Goal: Task Accomplishment & Management: Use online tool/utility

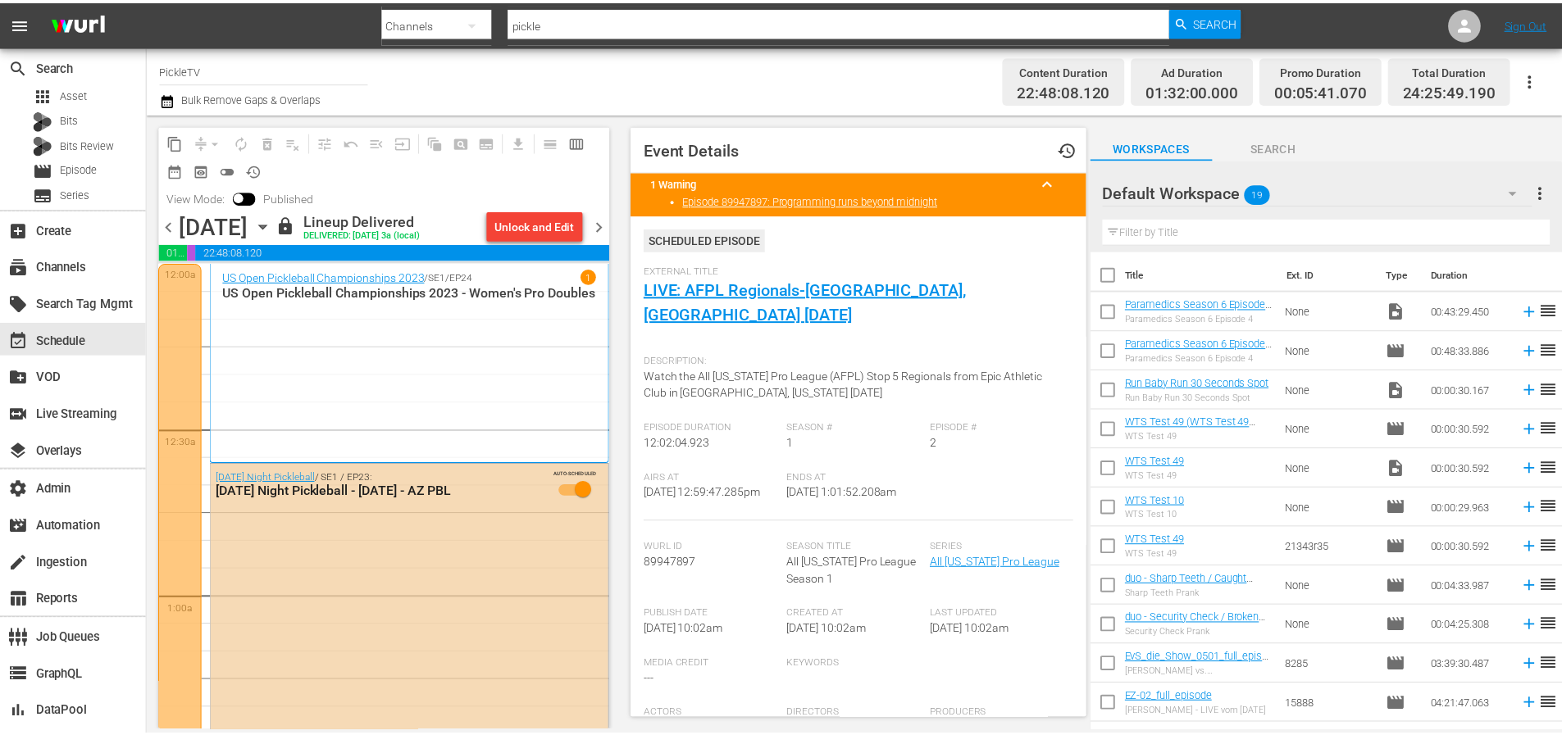
scroll to position [1382, 0]
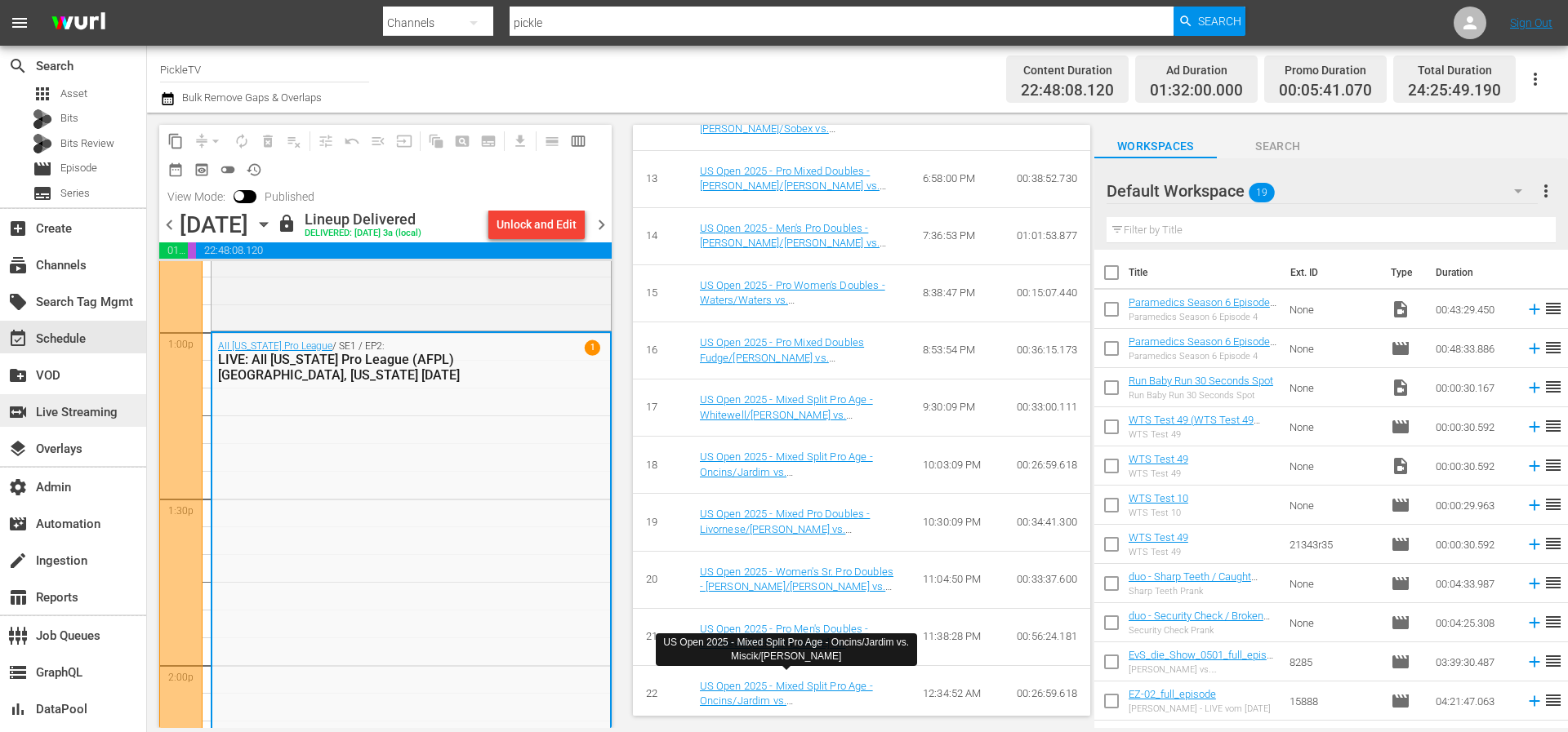
click at [92, 405] on div "switch_video Live Streaming" at bounding box center [46, 409] width 92 height 15
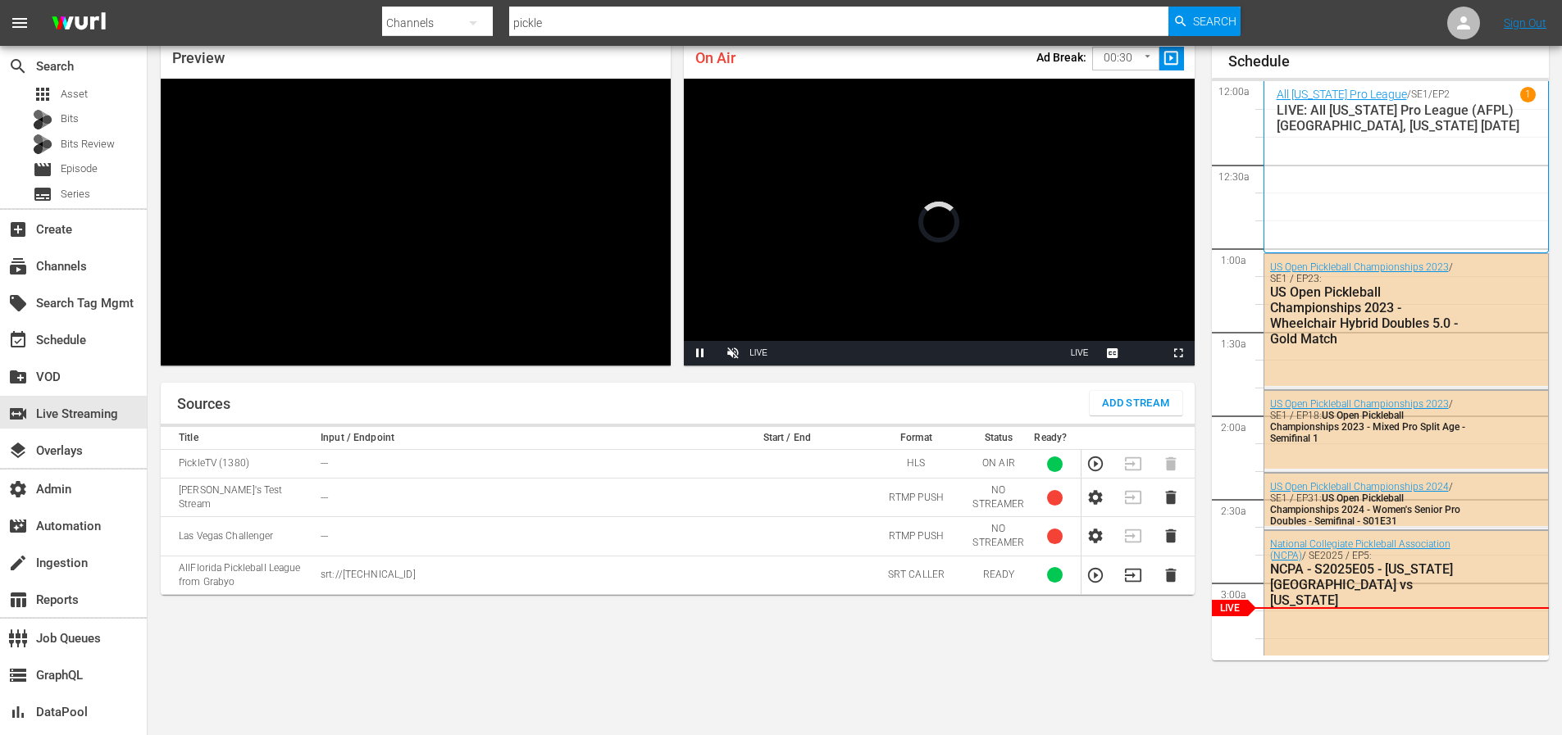
scroll to position [240, 0]
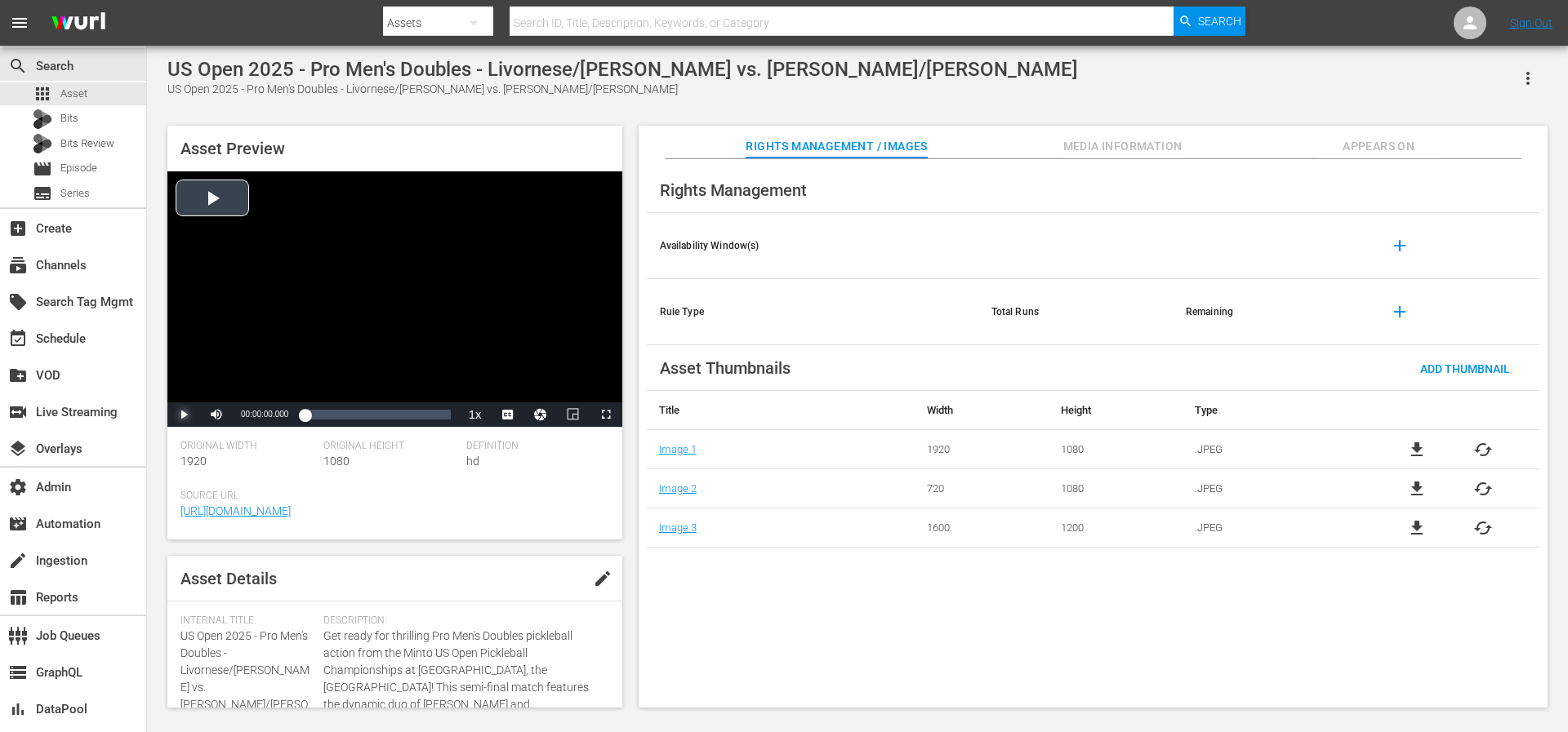
click at [183, 414] on span "Video Player" at bounding box center [183, 414] width 0 height 0
click at [437, 413] on div "Loaded : 0.53% 00:51:35.756 00:00:01.162" at bounding box center [378, 414] width 145 height 16
click at [606, 414] on span "Video Player" at bounding box center [606, 414] width 0 height 0
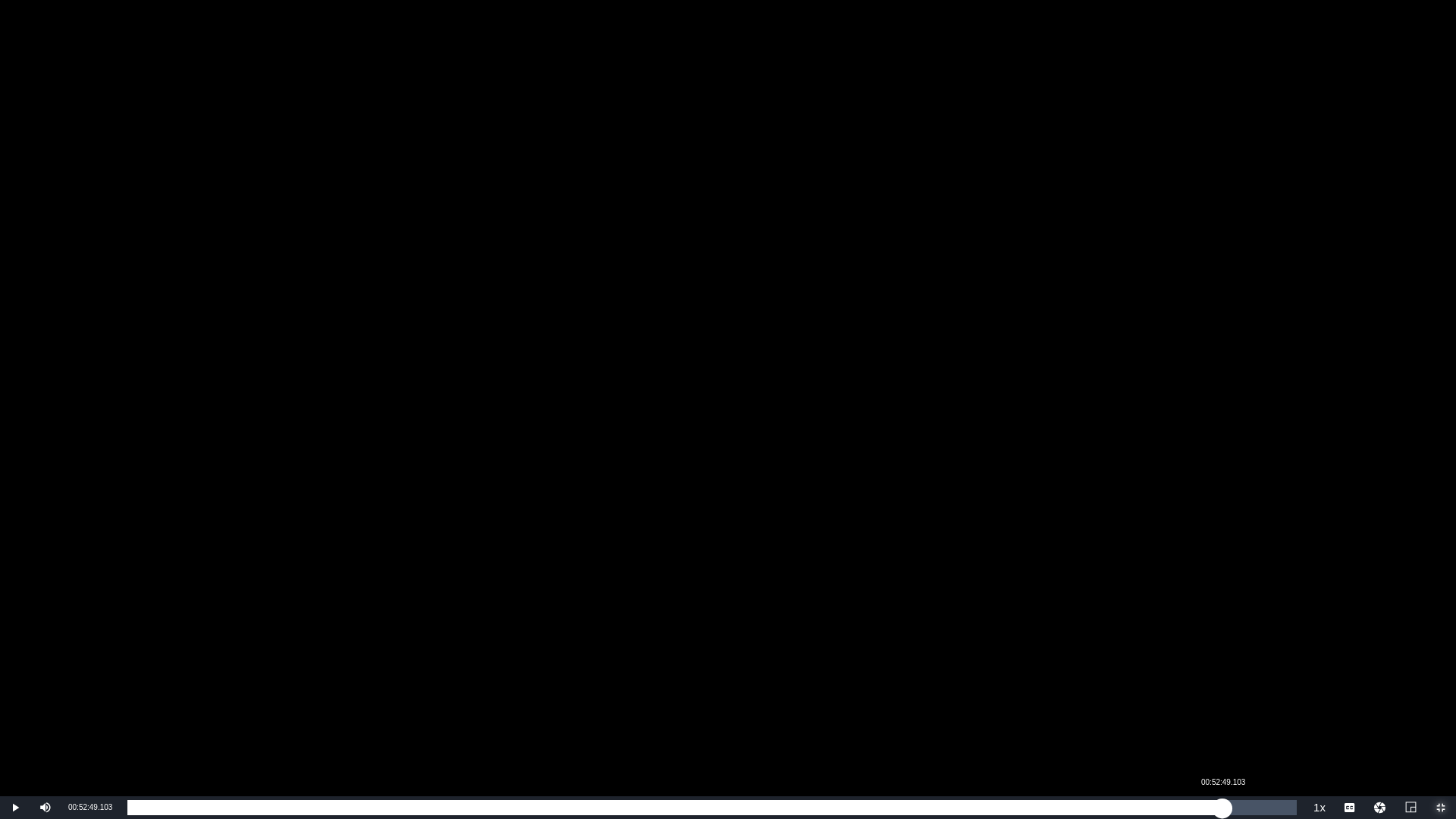
click at [1223, 680] on div "Loaded : 92.29% 00:52:49.103 00:51:49.101" at bounding box center [712, 808] width 1169 height 15
click at [1240, 680] on div "Loaded : 93.71% 00:53:41.775 00:52:49.765" at bounding box center [712, 808] width 1169 height 15
click at [1265, 680] on div "00:54:52.004" at bounding box center [1265, 808] width 1 height 15
click at [1280, 680] on div "00:55:35.898" at bounding box center [1280, 808] width 1 height 15
click at [1280, 680] on div "00:55:36.445" at bounding box center [704, 808] width 1153 height 15
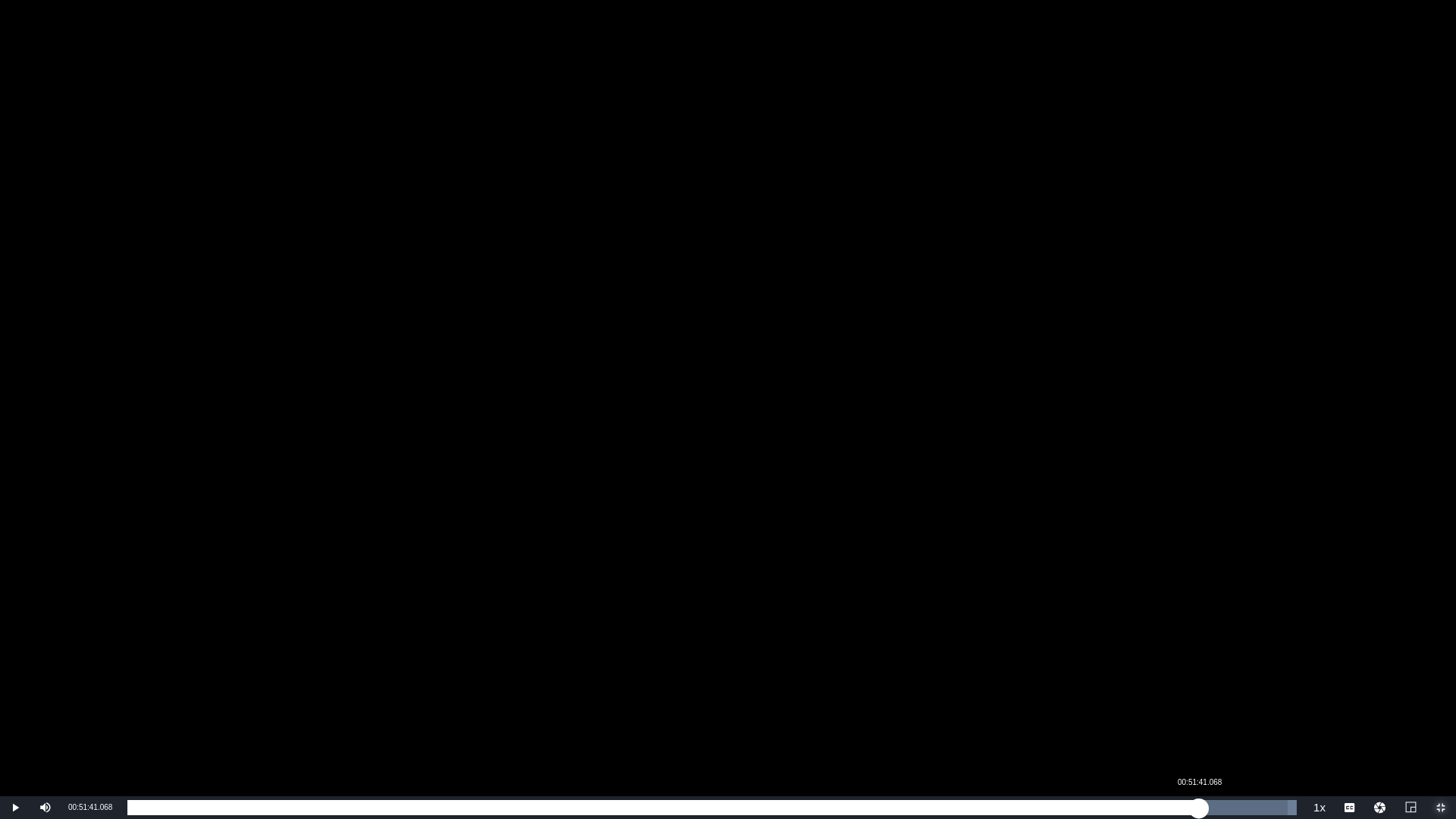
click at [1199, 680] on div "Loaded : 100.00% 00:51:41.068 00:56:08.975" at bounding box center [712, 808] width 1169 height 15
click at [1171, 680] on div "Loaded : 92.46% 00:50:19.865 00:51:41.747" at bounding box center [712, 808] width 1169 height 15
click at [1156, 680] on div "Loaded : 89.26% 00:49:38.167 00:50:20.446" at bounding box center [712, 808] width 1169 height 15
click at [1142, 680] on div "00:48:58.663" at bounding box center [1142, 808] width 1 height 15
click at [1134, 680] on div "00:48:32.326" at bounding box center [1134, 808] width 1 height 15
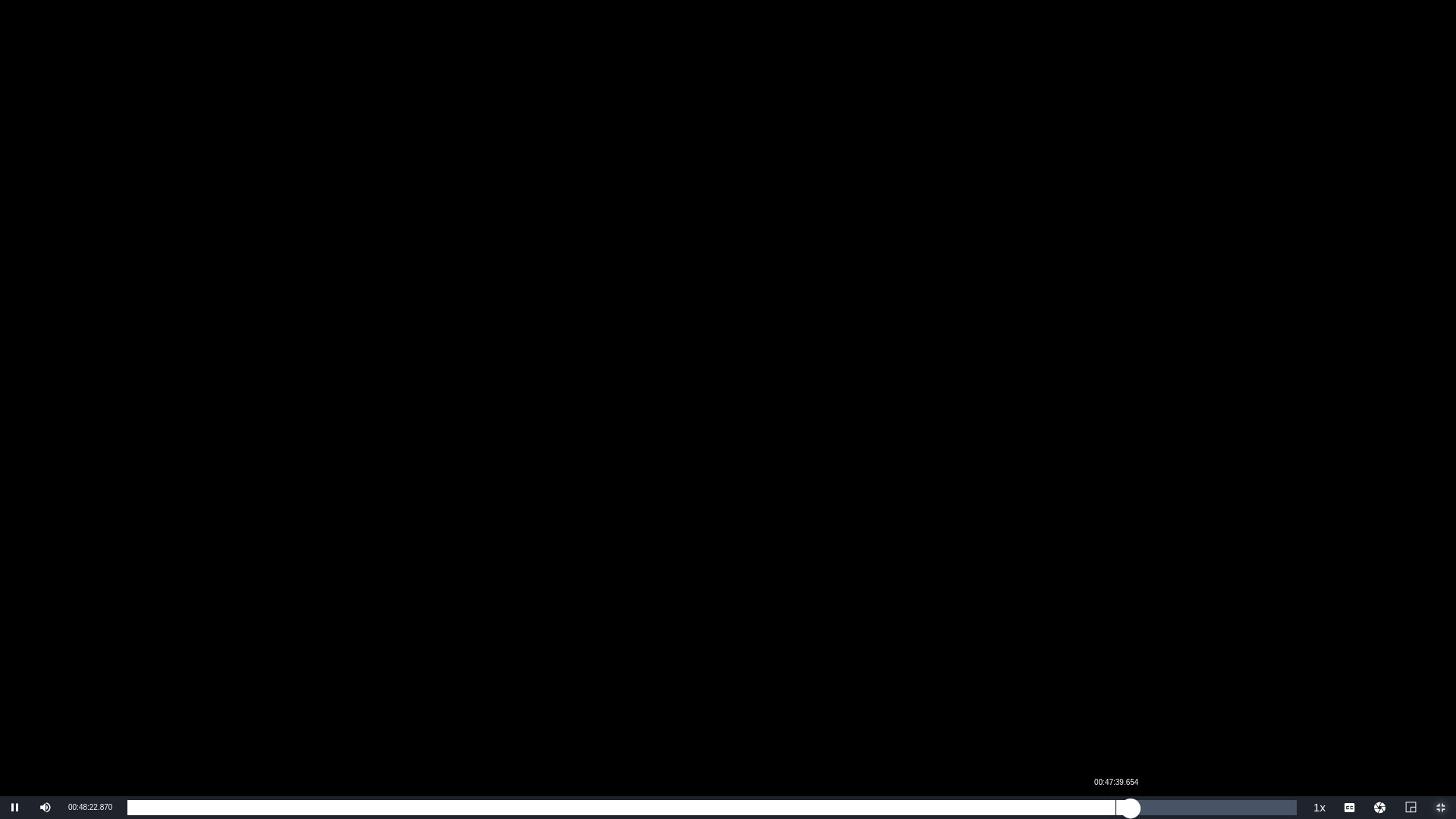
click at [1116, 680] on div "00:47:39.654" at bounding box center [1116, 808] width 1 height 15
click at [1104, 680] on div "00:47:39.831" at bounding box center [622, 808] width 988 height 15
click at [1088, 680] on div "Loaded : 83.59% 00:46:18.452 00:47:04.962" at bounding box center [712, 808] width 1169 height 15
click at [1048, 680] on div "00:44:24.329" at bounding box center [1048, 808] width 1 height 15
click at [1033, 680] on div "Loaded : 78.97% 00:43:42.630 00:44:25.666" at bounding box center [712, 808] width 1169 height 15
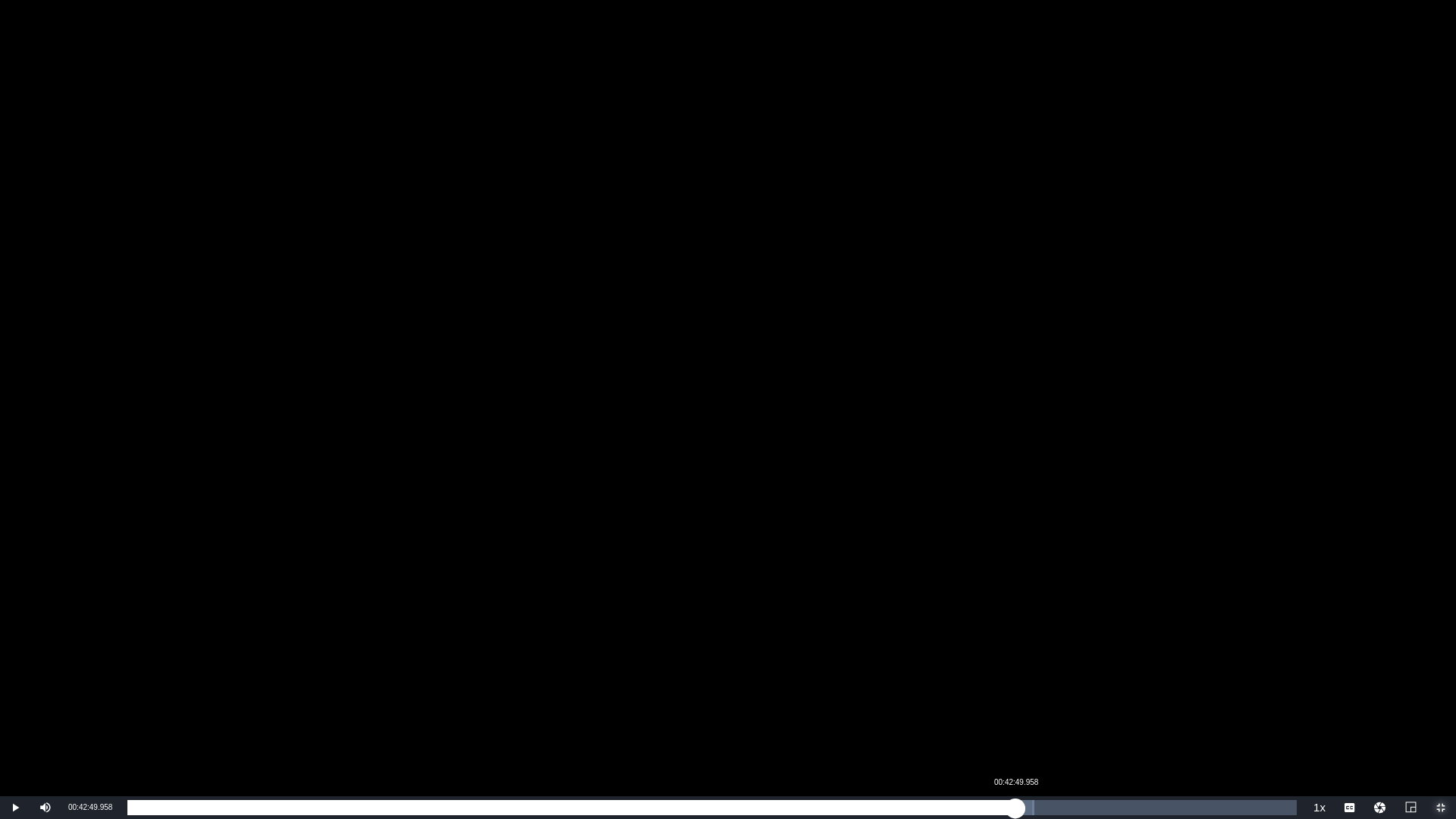
click at [1016, 680] on div "Loaded : 77.55% 00:42:49.958 00:43:43.102" at bounding box center [712, 808] width 1169 height 15
click at [995, 680] on div "Loaded : 75.96% 00:41:52.897 00:42:50.100" at bounding box center [712, 808] width 1169 height 15
click at [952, 680] on div "Loaded : 74.36% 00:39:45.606 00:41:53.040" at bounding box center [712, 808] width 1169 height 15
click at [910, 680] on div "Loaded : 70.63% 00:37:47.094 00:39:45.798" at bounding box center [712, 808] width 1169 height 15
click at [882, 680] on div "00:37:45.410" at bounding box center [519, 808] width 783 height 15
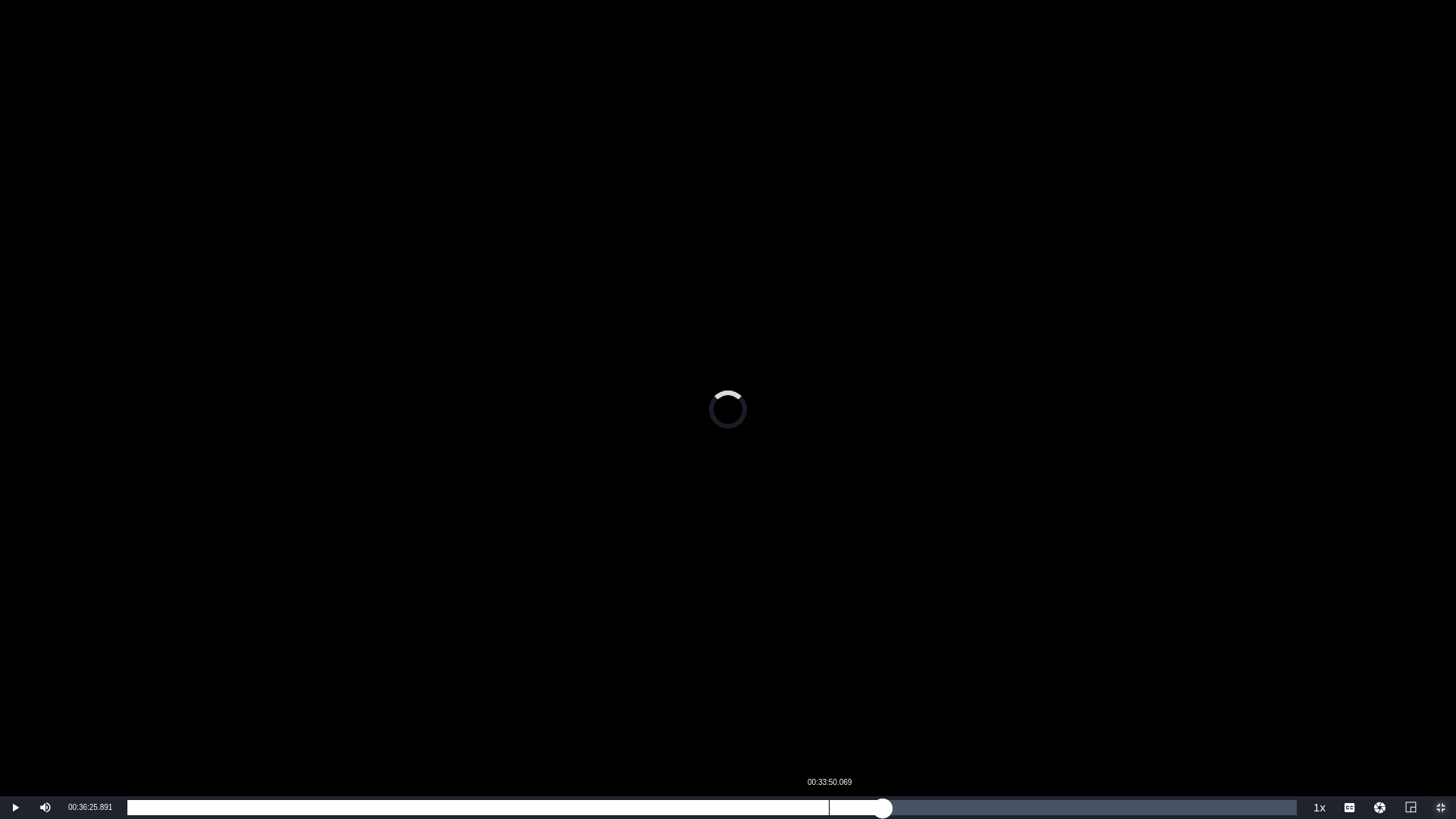
click at [828, 680] on div "00:36:25.891" at bounding box center [505, 808] width 756 height 15
click at [787, 680] on div "00:31:49.362" at bounding box center [787, 808] width 1 height 15
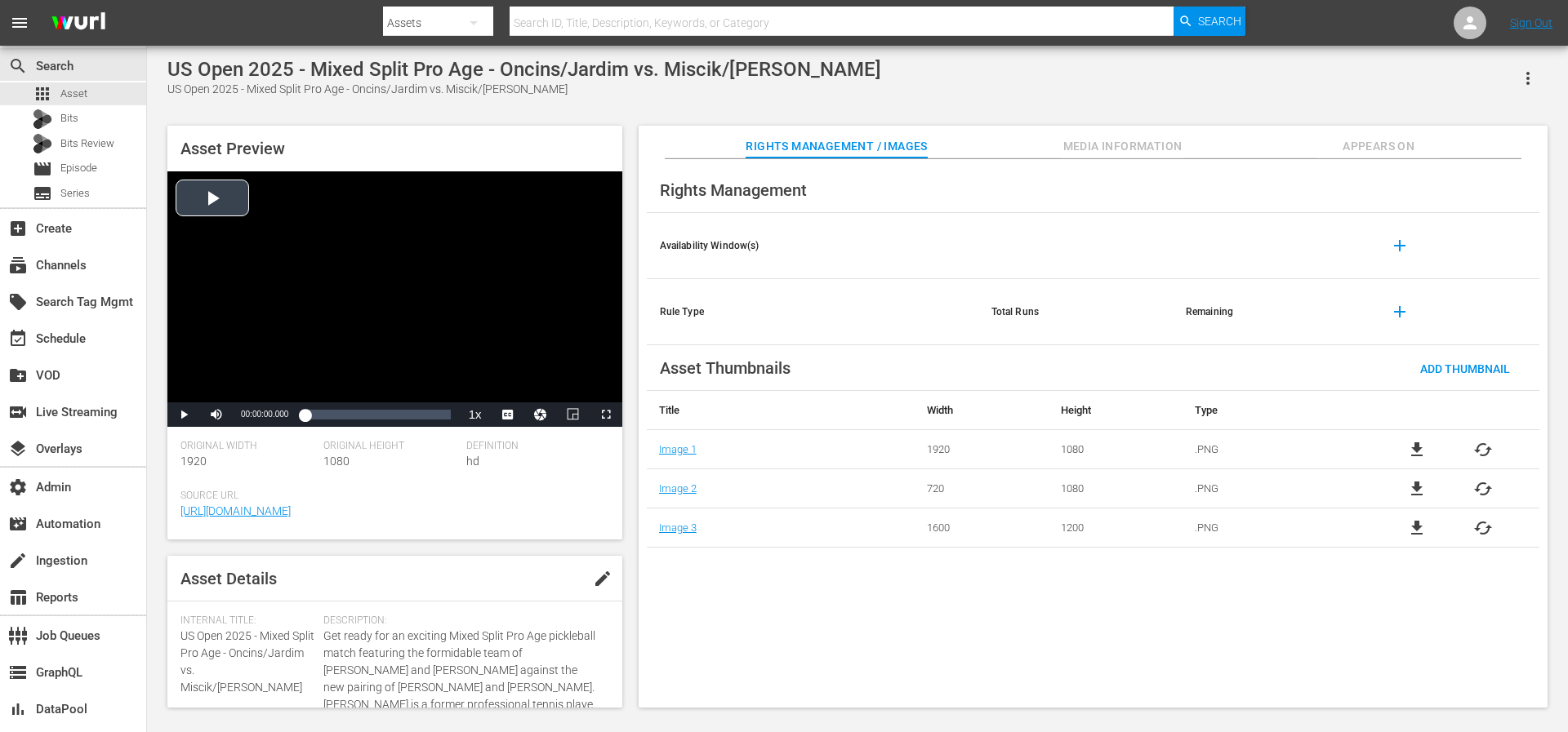
click at [193, 222] on div "Video Player" at bounding box center [394, 287] width 455 height 231
click at [305, 418] on div "00:00:01.084" at bounding box center [305, 414] width 0 height 16
click at [312, 414] on div "00:01:25.558" at bounding box center [308, 414] width 7 height 16
click at [312, 339] on div "Video Player" at bounding box center [394, 287] width 455 height 231
